Goal: Find specific page/section: Find specific page/section

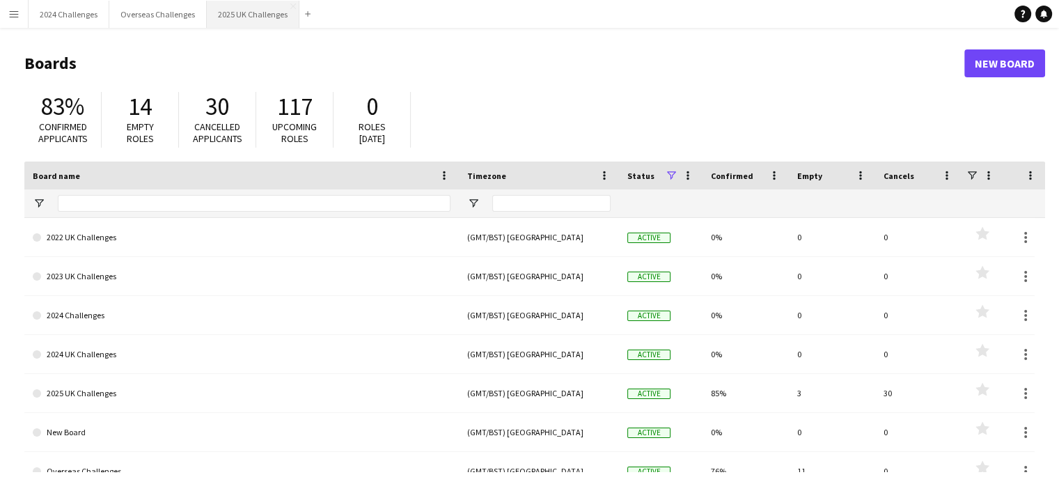
click at [244, 18] on button "2025 UK Challenges Close" at bounding box center [253, 14] width 93 height 27
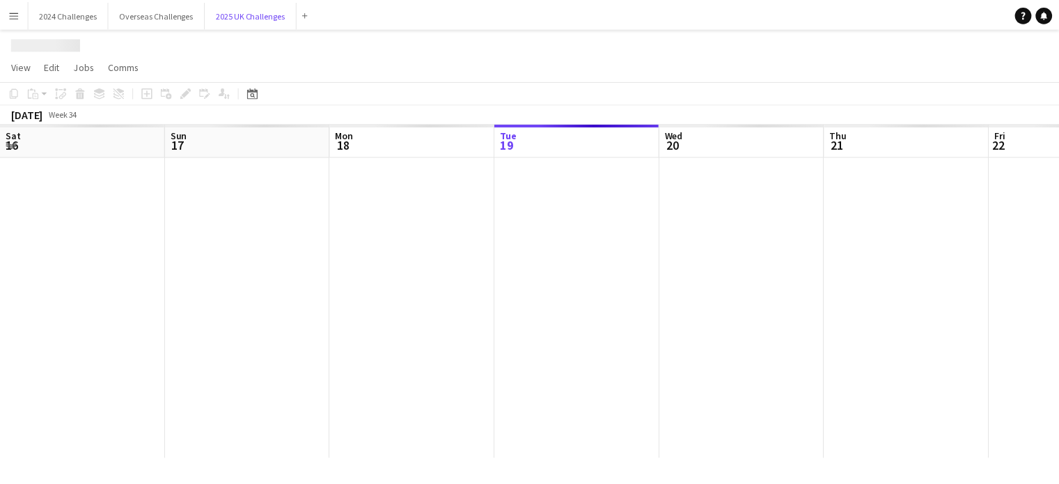
scroll to position [0, 333]
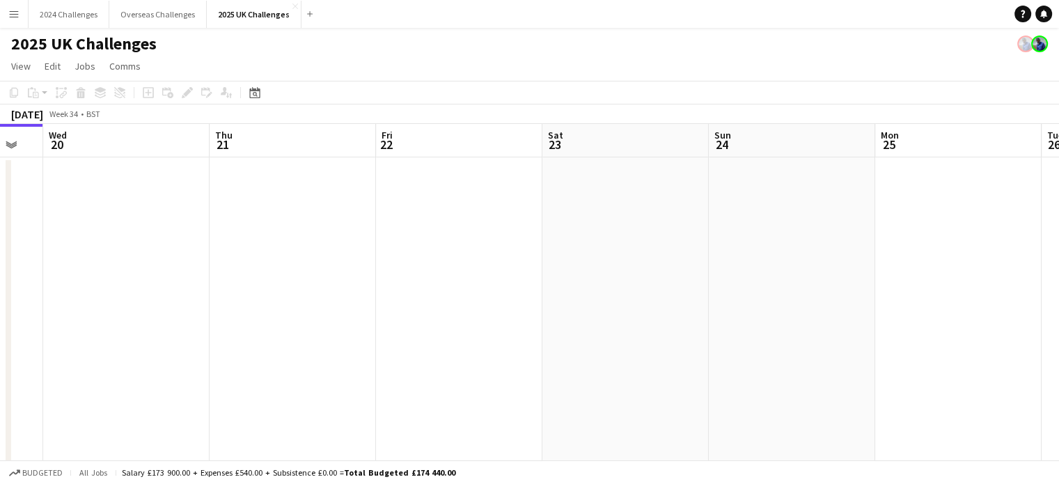
drag, startPoint x: 728, startPoint y: 216, endPoint x: 438, endPoint y: 230, distance: 289.8
click at [438, 230] on app-calendar-viewport "Sat 16 8/8 2 Jobs Sun 17 Mon 18 Tue 19 Wed 20 Thu 21 Fri 22 Sat 23 Sun 24 Mon 2…" at bounding box center [529, 377] width 1059 height 507
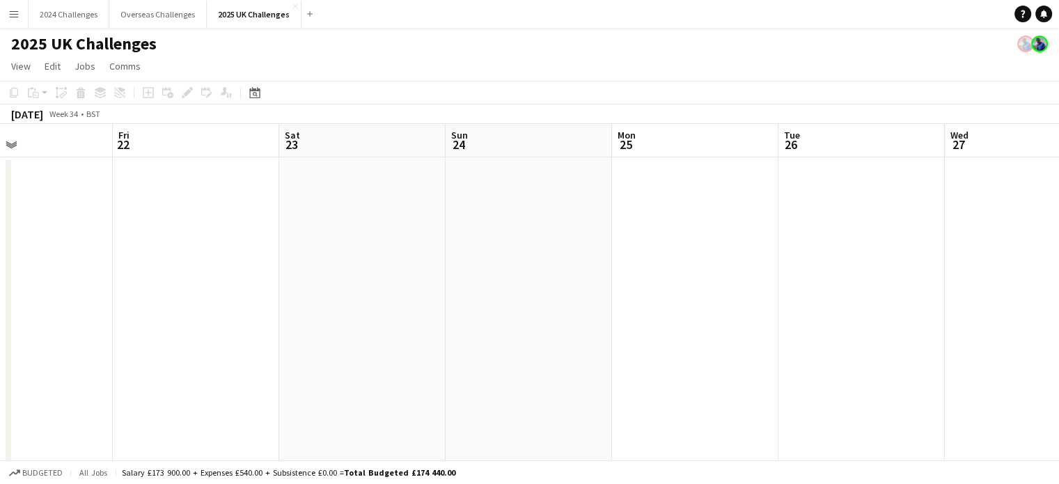
drag, startPoint x: 727, startPoint y: 233, endPoint x: 463, endPoint y: 232, distance: 263.1
click at [463, 232] on app-calendar-viewport "Mon 18 Tue 19 Wed 20 Thu 21 Fri 22 Sat 23 Sun 24 Mon 25 Tue 26 Wed 27 Thu 28 Fr…" at bounding box center [529, 377] width 1059 height 507
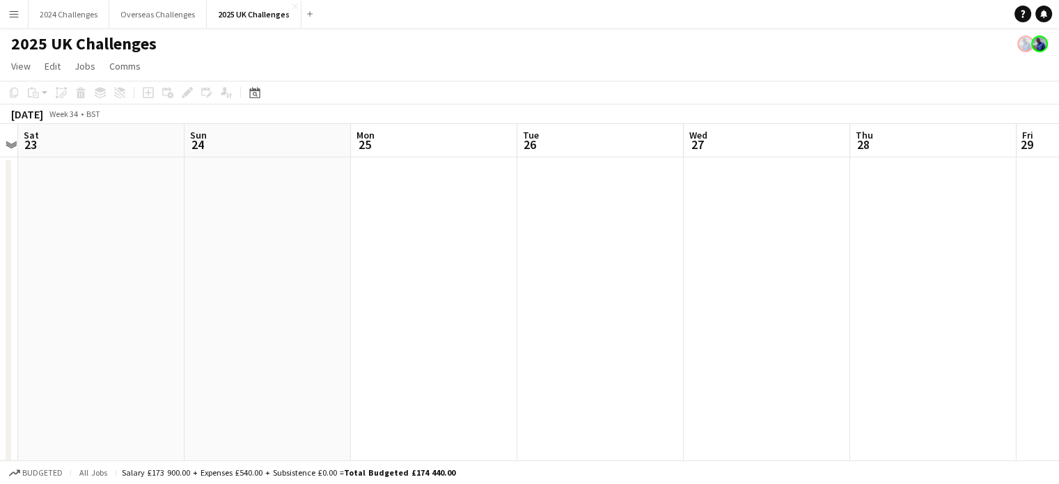
drag, startPoint x: 696, startPoint y: 235, endPoint x: 459, endPoint y: 232, distance: 236.6
click at [459, 232] on app-calendar-viewport "Wed 20 Thu 21 Fri 22 Sat 23 Sun 24 Mon 25 Tue 26 Wed 27 Thu 28 Fri 29 Sat 30 Su…" at bounding box center [529, 377] width 1059 height 507
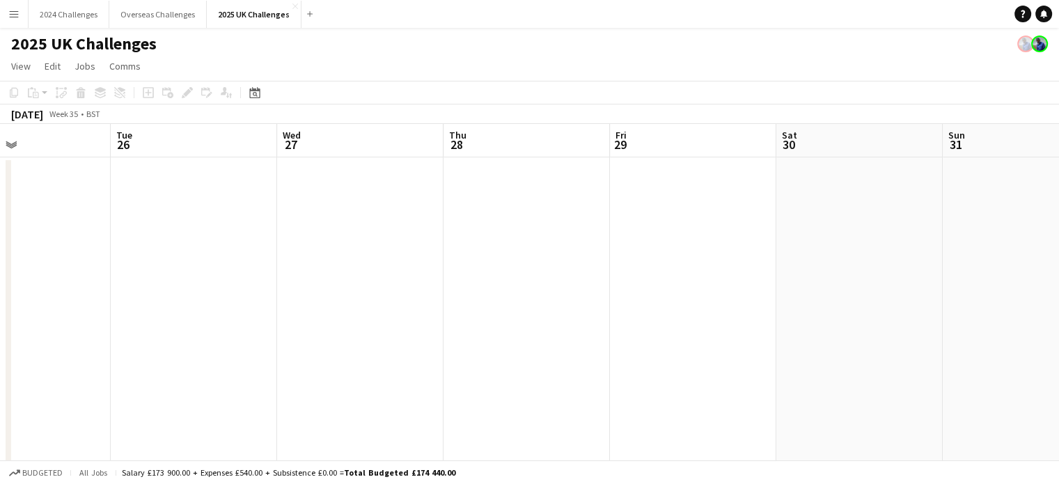
drag, startPoint x: 746, startPoint y: 247, endPoint x: 340, endPoint y: 248, distance: 406.4
click at [340, 248] on app-calendar-viewport "Fri 22 Sat 23 Sun 24 Mon 25 Tue 26 Wed 27 Thu 28 Fri 29 Sat 30 Sun 31 Mon 1 Tue…" at bounding box center [529, 377] width 1059 height 507
drag, startPoint x: 607, startPoint y: 258, endPoint x: 296, endPoint y: 244, distance: 311.4
click at [296, 244] on app-calendar-viewport "Sun 24 Mon 25 Tue 26 Wed 27 Thu 28 Fri 29 Sat 30 Sun 31 Mon 1 Tue 2 Wed 3 Thu 4" at bounding box center [529, 377] width 1059 height 507
drag, startPoint x: 663, startPoint y: 258, endPoint x: 354, endPoint y: 234, distance: 309.3
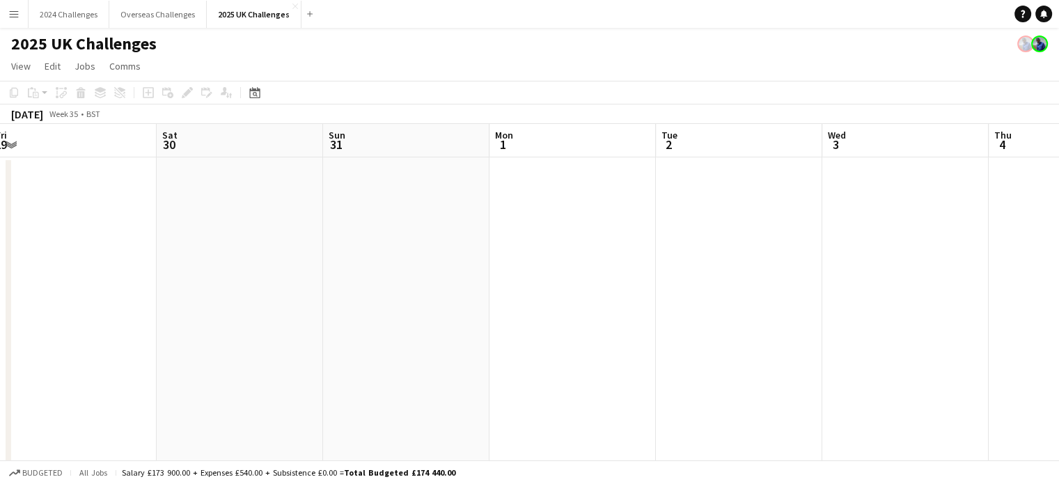
click at [354, 234] on app-calendar-viewport "Tue 26 Wed 27 Thu 28 Fri 29 Sat 30 Sun 31 Mon 1 Tue 2 Wed 3 Thu 4 Fri 5 Sat 6 3…" at bounding box center [529, 398] width 1059 height 548
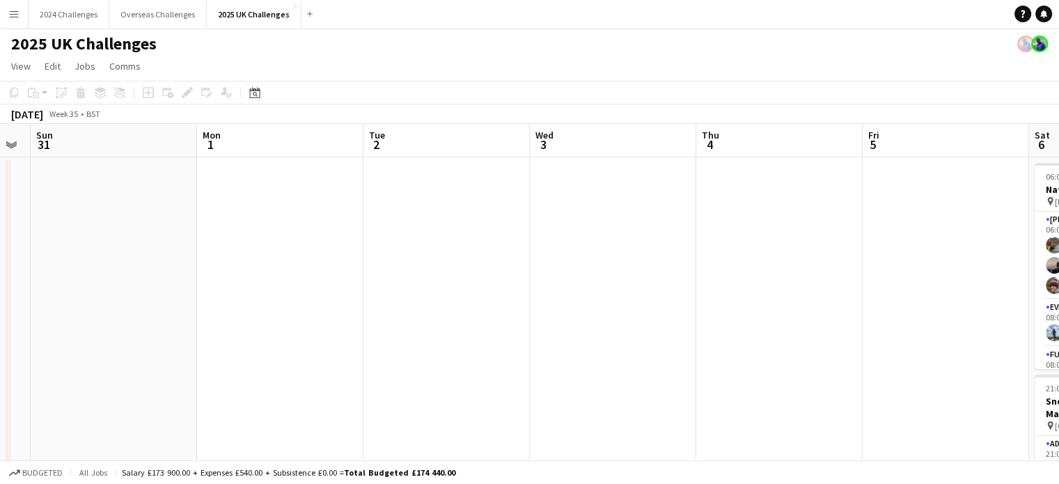
drag, startPoint x: 596, startPoint y: 244, endPoint x: 346, endPoint y: 231, distance: 250.2
click at [346, 231] on app-calendar-viewport "Thu 28 Fri 29 Sat 30 Sun 31 Mon 1 Tue 2 Wed 3 Thu 4 Fri 5 Sat 6 35/36 2 Jobs Su…" at bounding box center [529, 398] width 1059 height 548
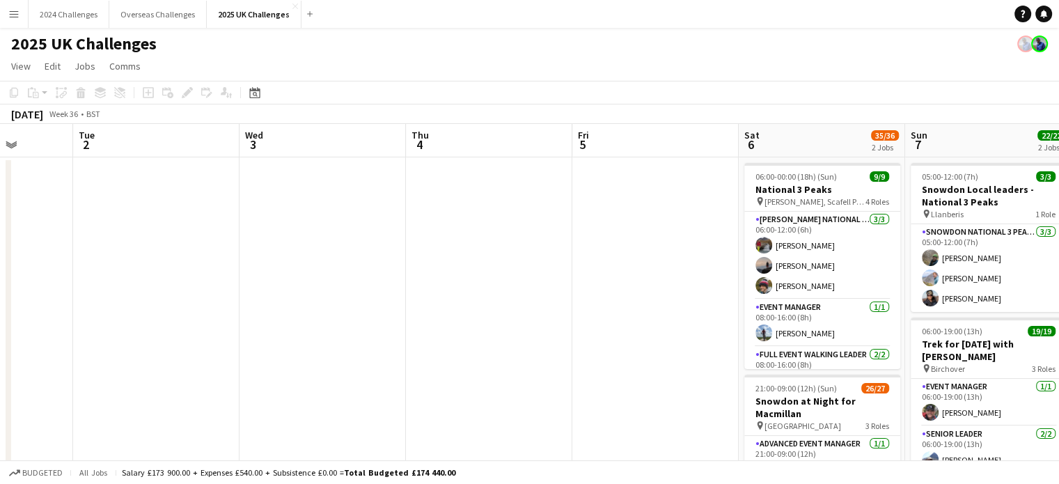
scroll to position [0, 651]
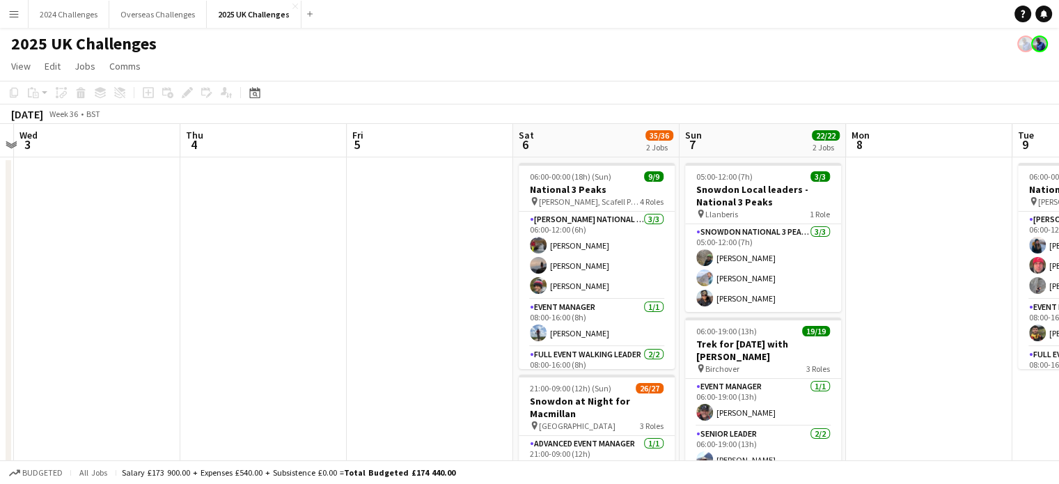
drag, startPoint x: 592, startPoint y: 255, endPoint x: 214, endPoint y: 236, distance: 378.4
click at [214, 236] on app-calendar-viewport "Sat 30 Sun 31 Mon 1 Tue 2 Wed 3 Thu 4 Fri 5 Sat 6 35/36 2 Jobs Sun 7 22/22 2 Jo…" at bounding box center [529, 398] width 1059 height 548
